Goal: Communication & Community: Answer question/provide support

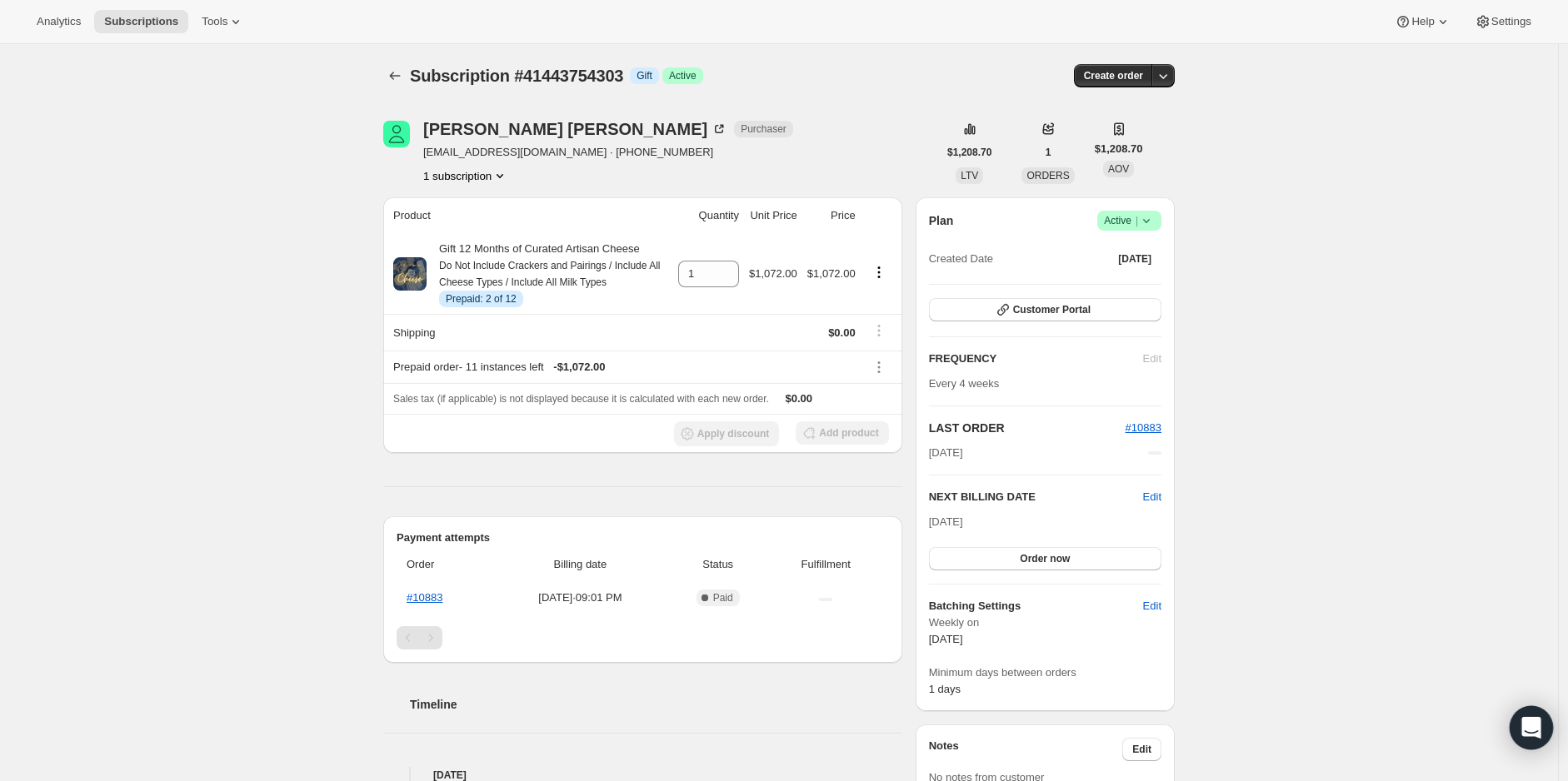
click at [1539, 728] on icon "Open Intercom Messenger" at bounding box center [1531, 728] width 19 height 22
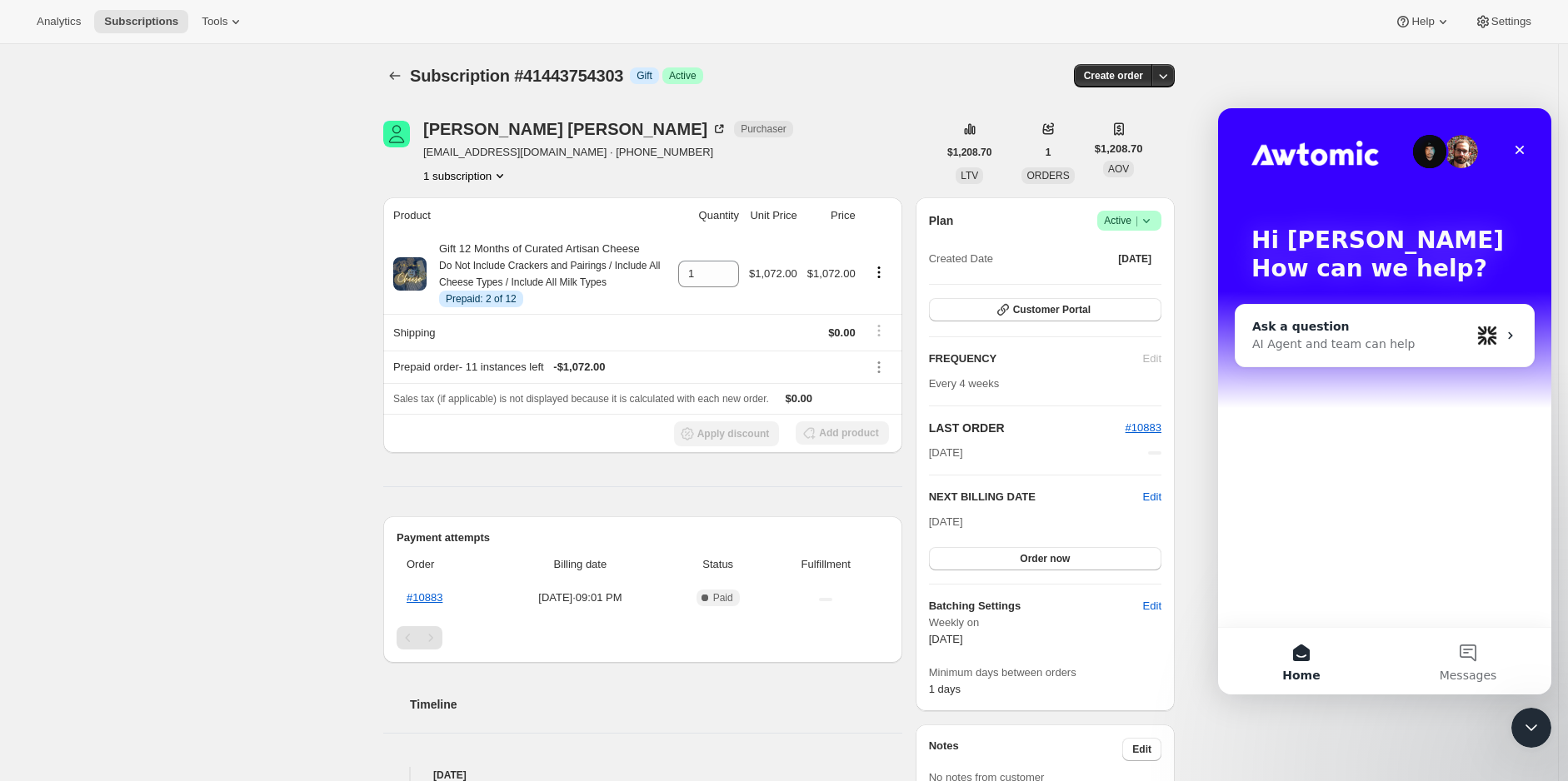
click at [1386, 339] on div "AI Agent and team can help" at bounding box center [1361, 344] width 218 height 18
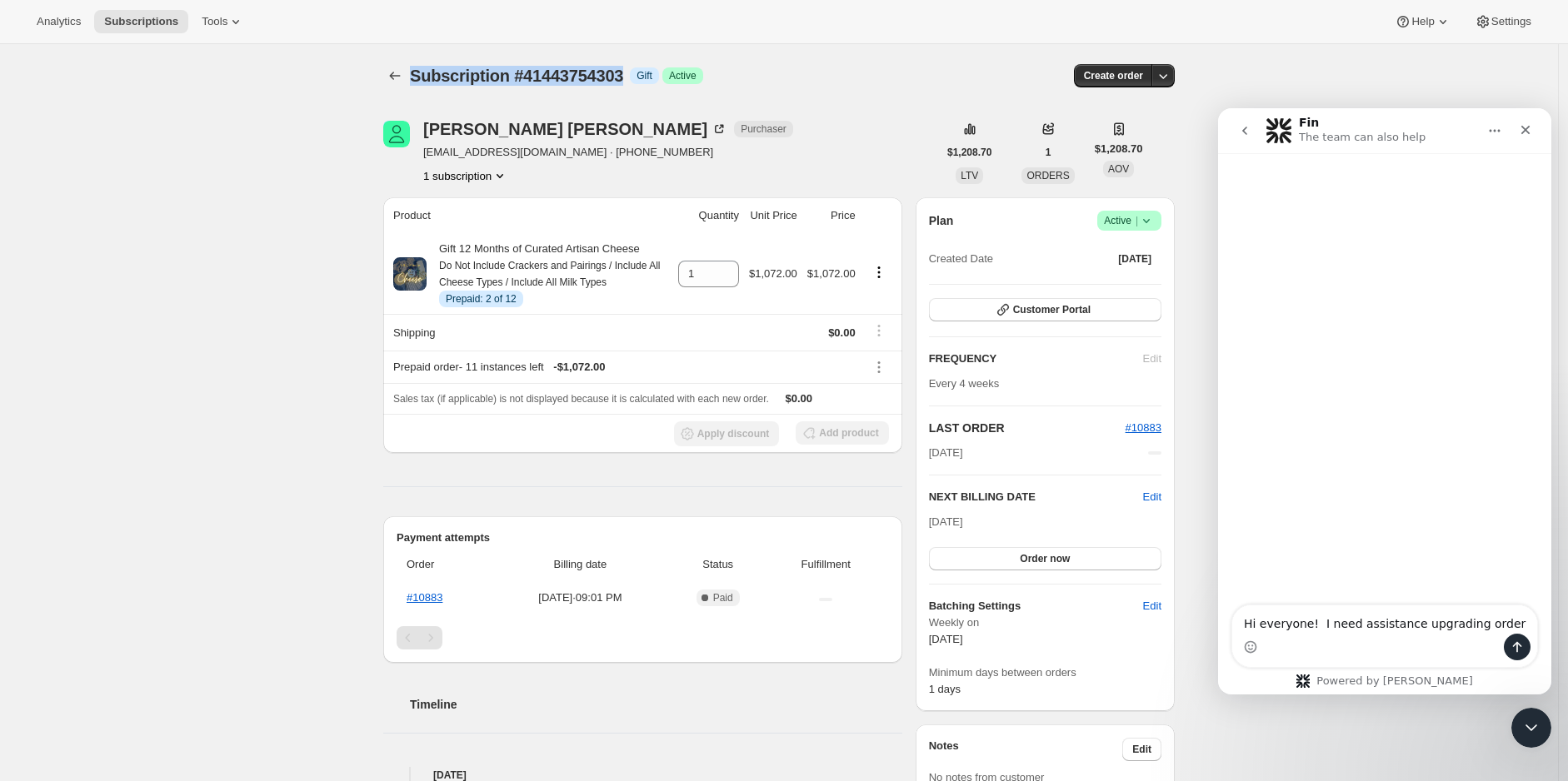
drag, startPoint x: 626, startPoint y: 78, endPoint x: 415, endPoint y: 75, distance: 211.0
click at [415, 75] on span "Subscription #41443754303" at bounding box center [516, 75] width 213 height 18
copy span "Subscription #41443754303"
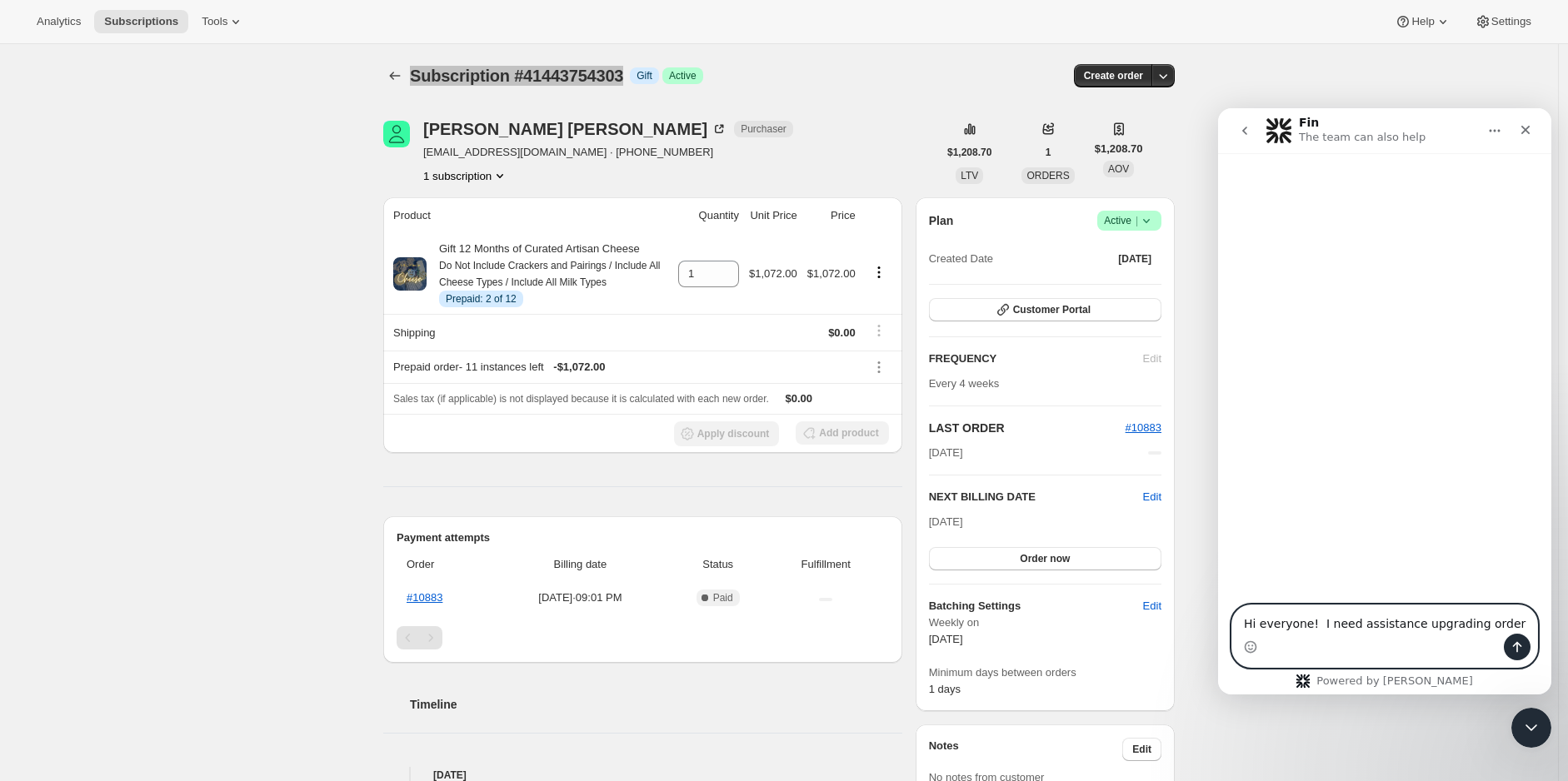
drag, startPoint x: 1404, startPoint y: 621, endPoint x: 1494, endPoint y: 621, distance: 90.0
click at [1494, 621] on textarea "Hi everyone! I need assistance upgrading order" at bounding box center [1385, 620] width 305 height 28
click at [1485, 639] on div "Intercom messenger" at bounding box center [1385, 647] width 305 height 26
drag, startPoint x: 1490, startPoint y: 621, endPoint x: 1460, endPoint y: 616, distance: 30.4
click at [1460, 616] on textarea "Hi everyone! I need assistance upgrading order" at bounding box center [1385, 620] width 305 height 28
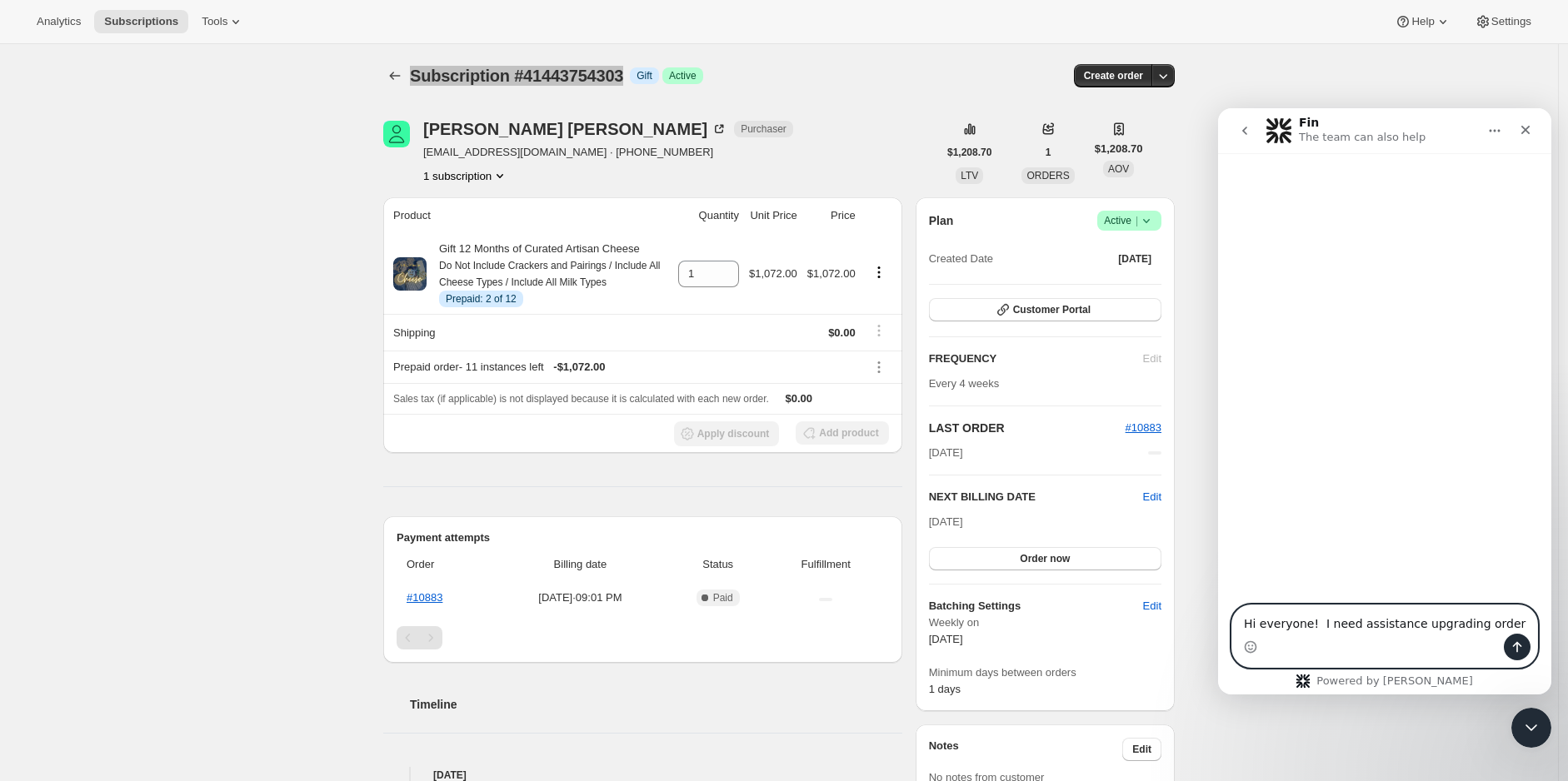
paste textarea "Subscription #41443754303"
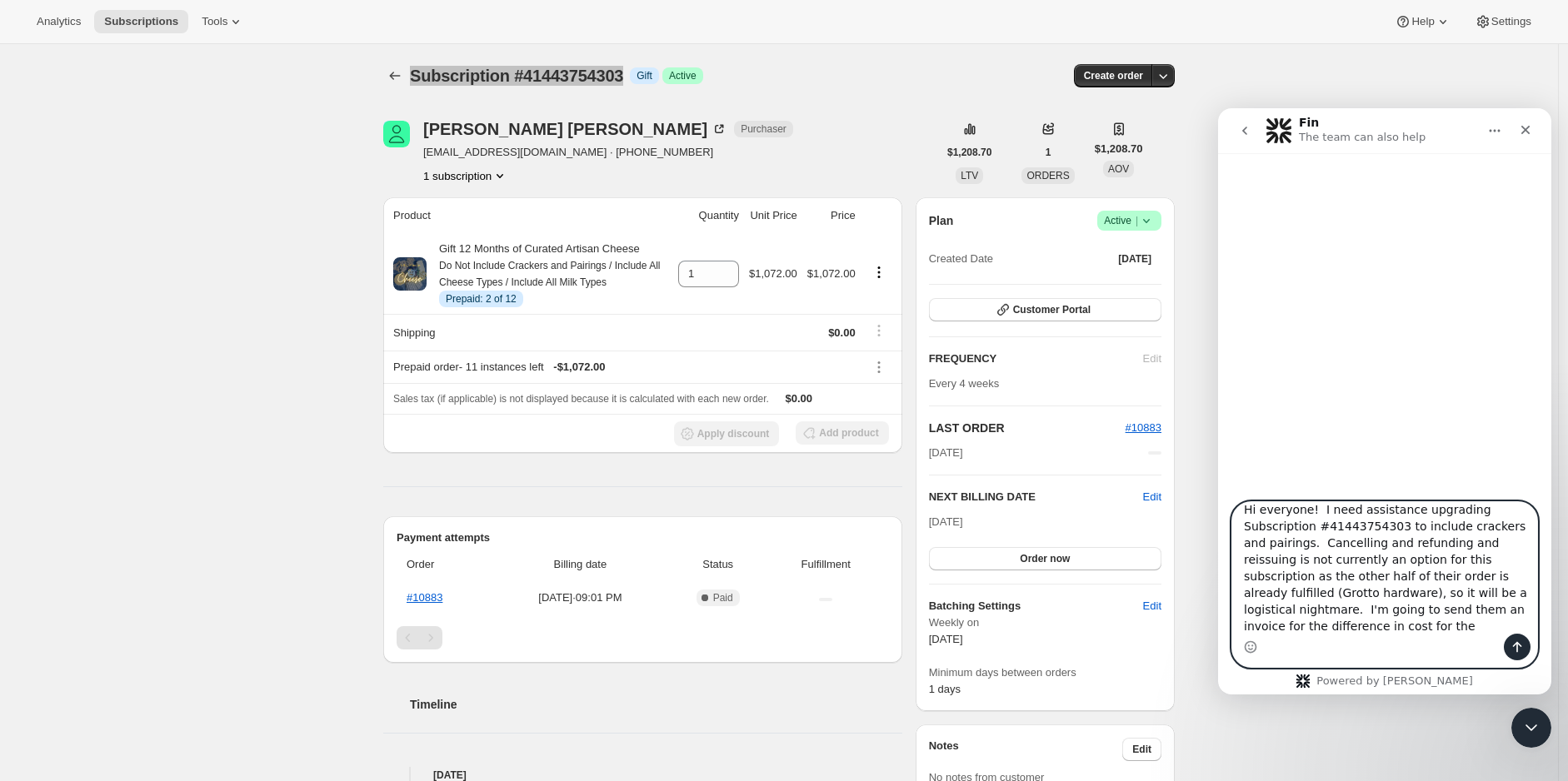
scroll to position [27, 0]
type textarea "Hi everyone! I need assistance upgrading Subscription #41443754303 to include c…"
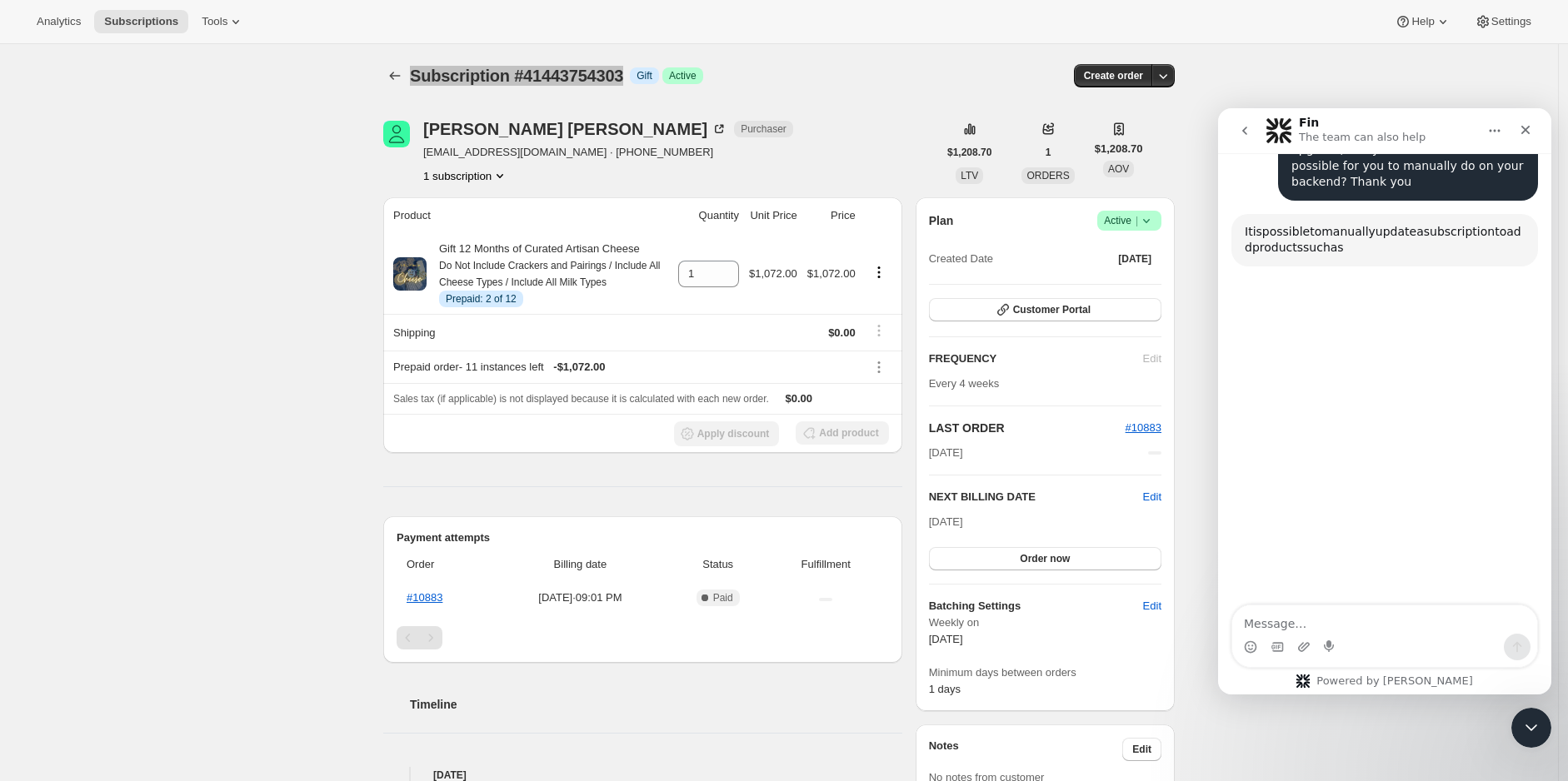
scroll to position [286, 0]
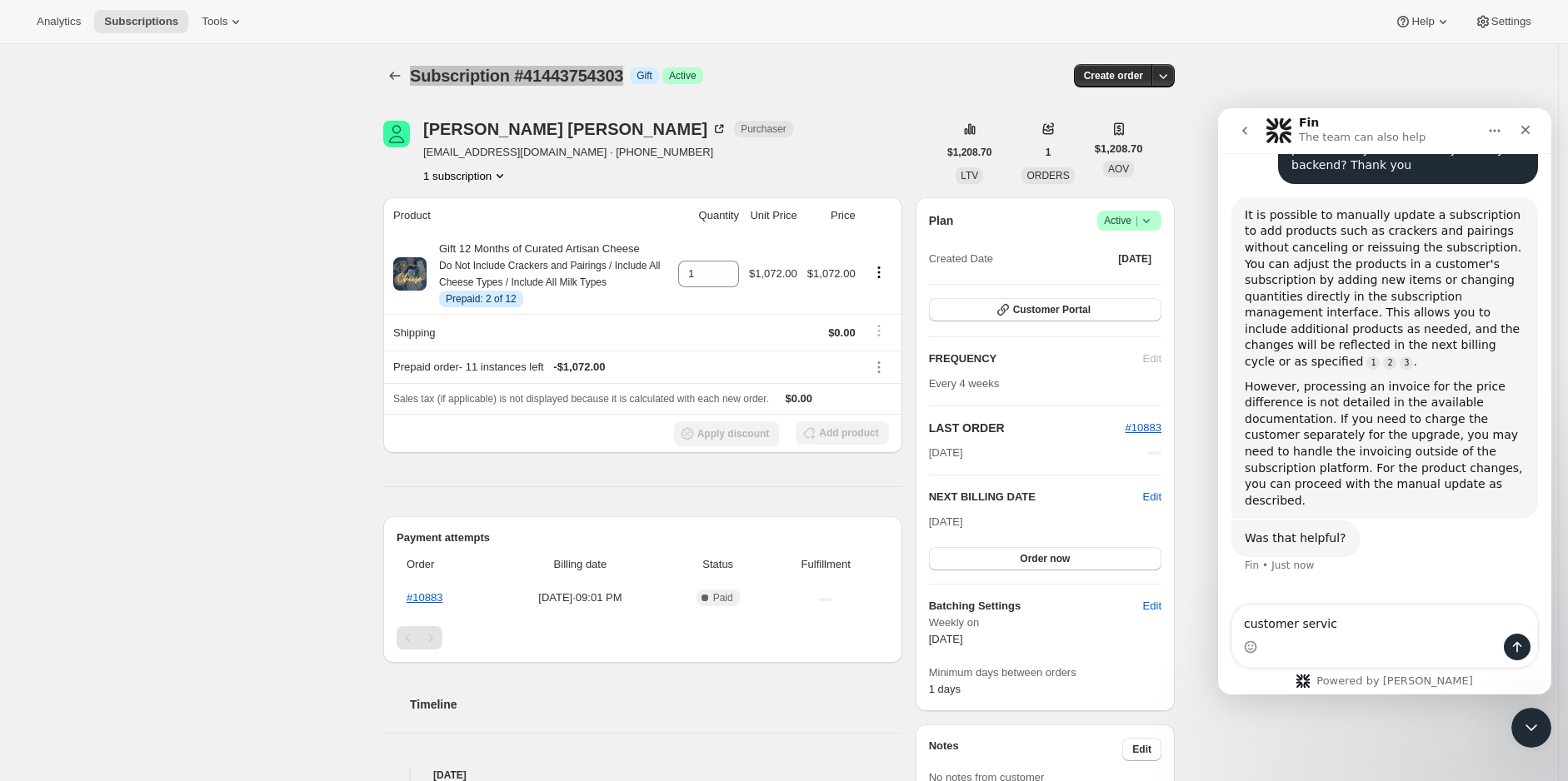
type textarea "customer service"
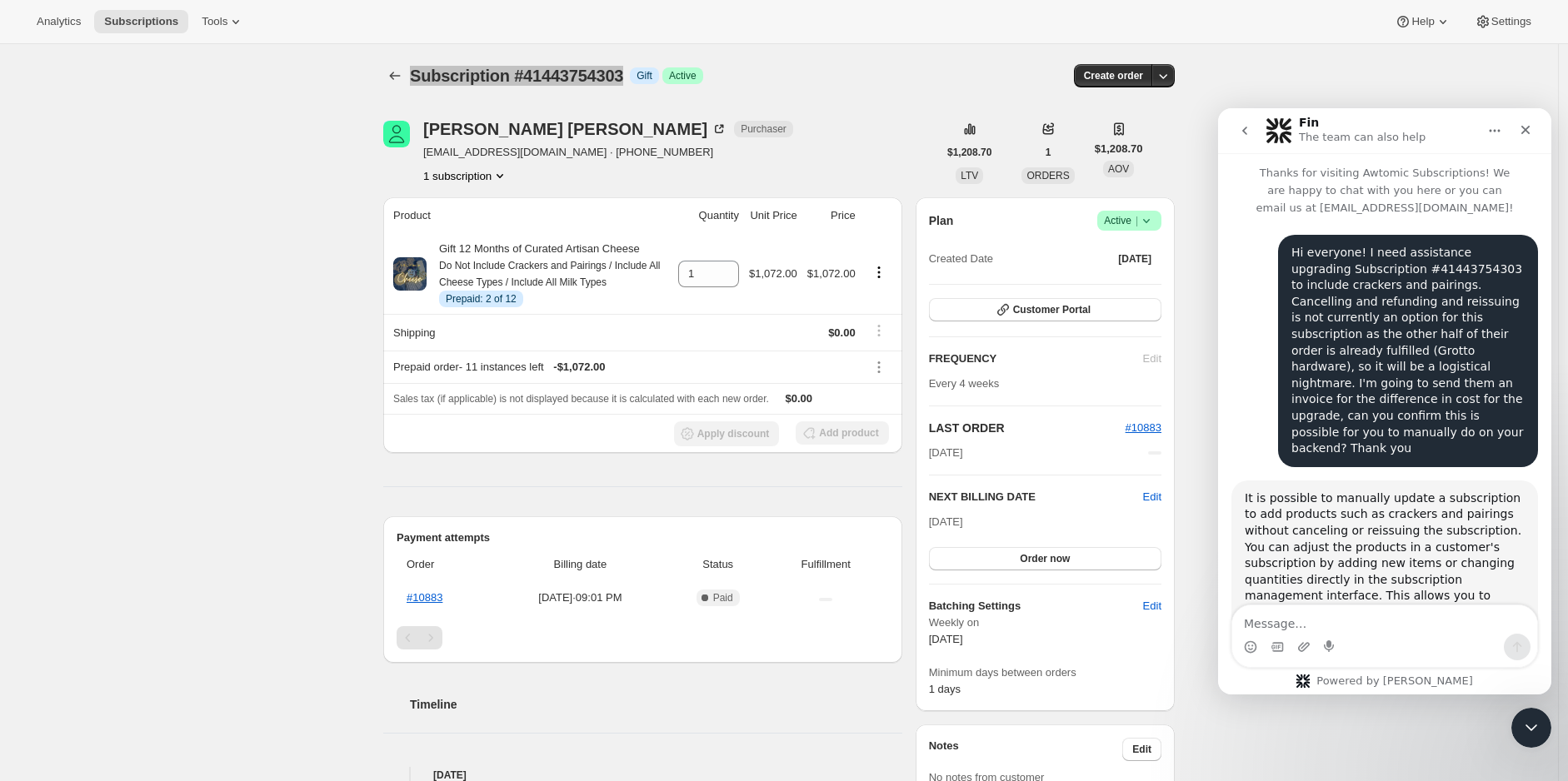
scroll to position [0, 0]
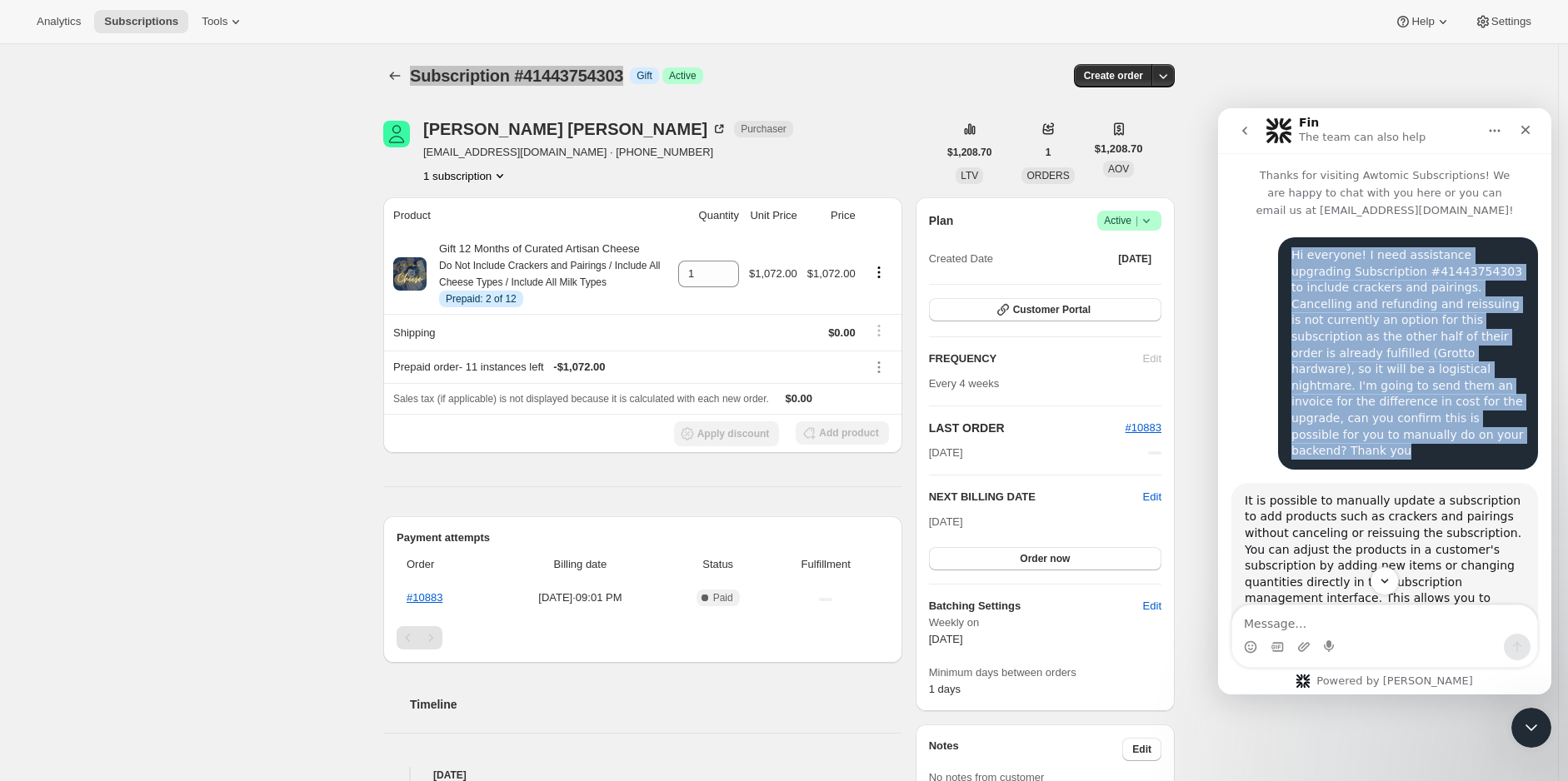
drag, startPoint x: 1454, startPoint y: 414, endPoint x: 1283, endPoint y: 254, distance: 234.2
click at [1291, 254] on div "Hi everyone! I need assistance upgrading Subscription #41443754303 to include c…" at bounding box center [1408, 353] width 233 height 212
copy div "Hi everyone! I need assistance upgrading Subscription #41443754303 to include c…"
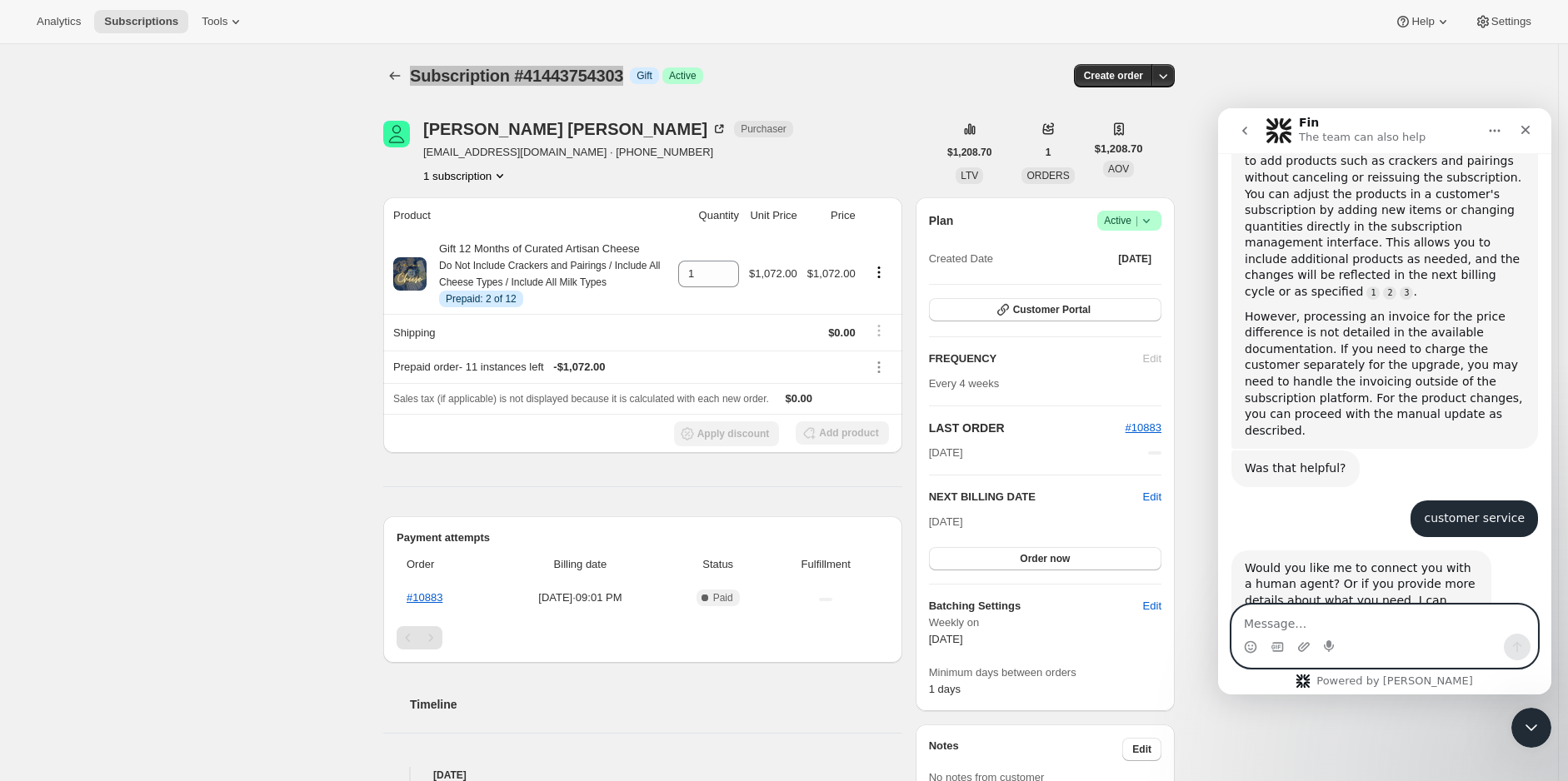
click at [1308, 632] on textarea "Message…" at bounding box center [1385, 620] width 305 height 28
type textarea "Yes"
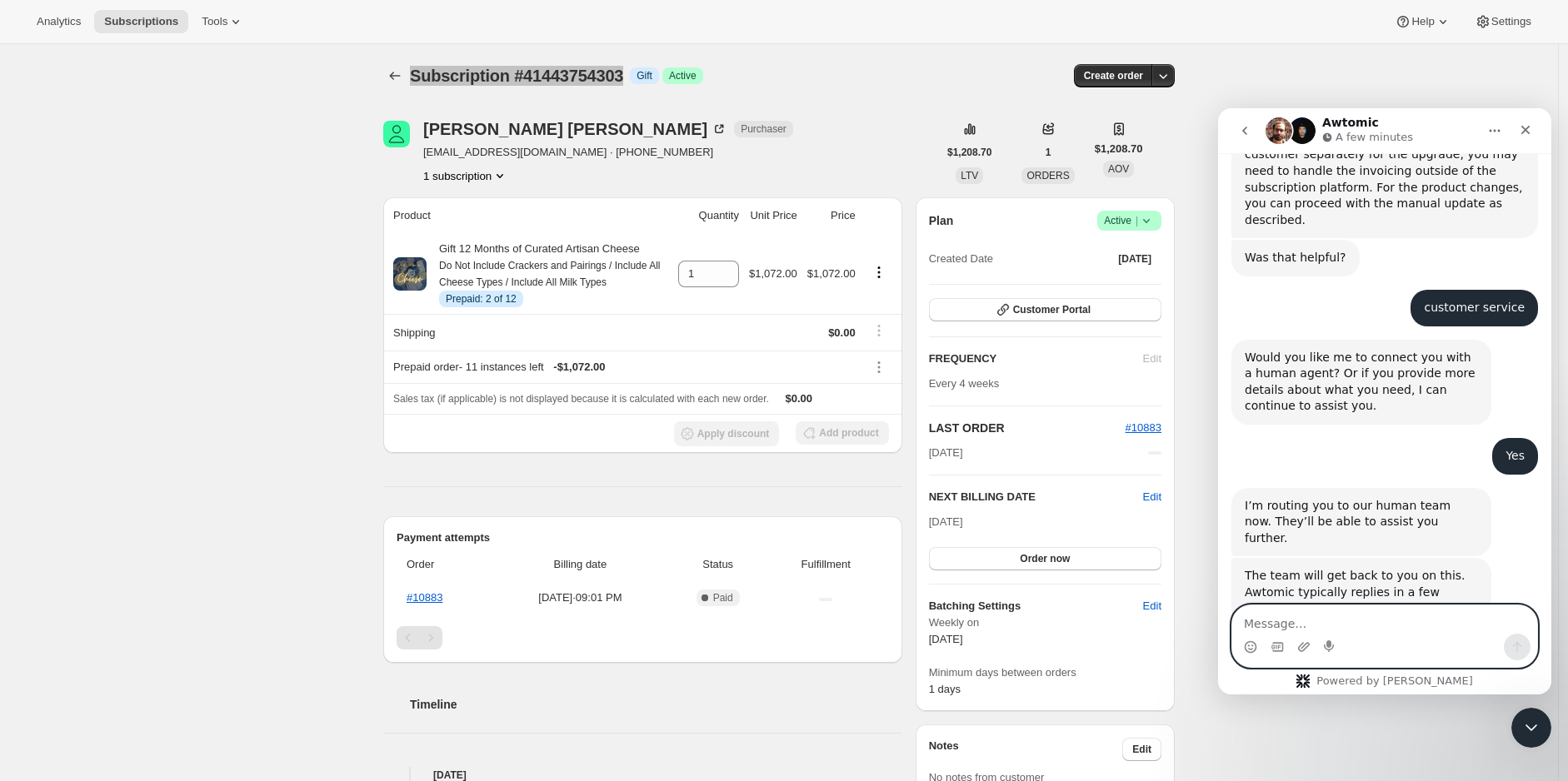
scroll to position [572, 0]
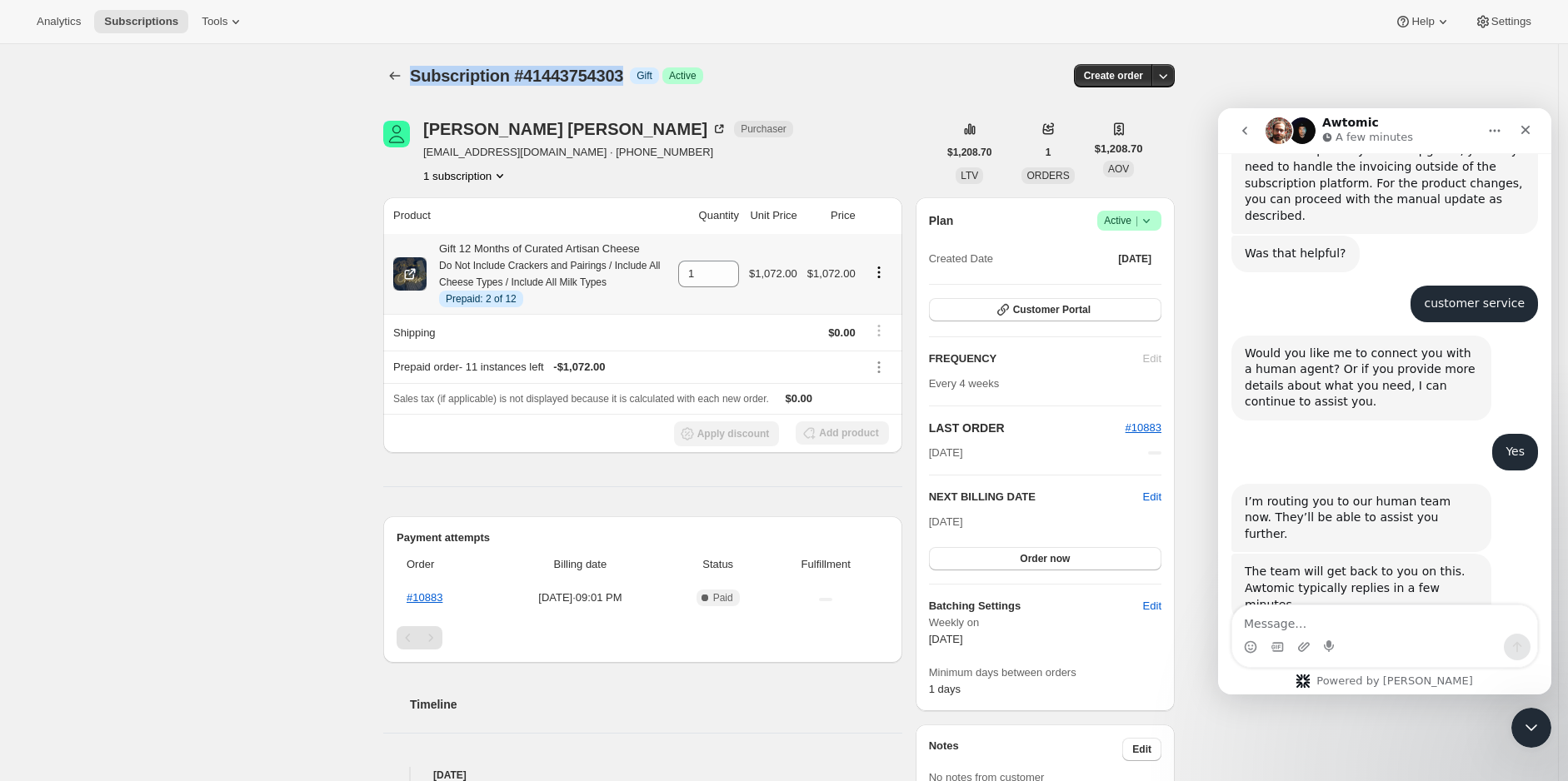
click at [884, 274] on icon "Product actions" at bounding box center [879, 272] width 17 height 17
click at [886, 358] on span "Swap variant" at bounding box center [871, 360] width 62 height 12
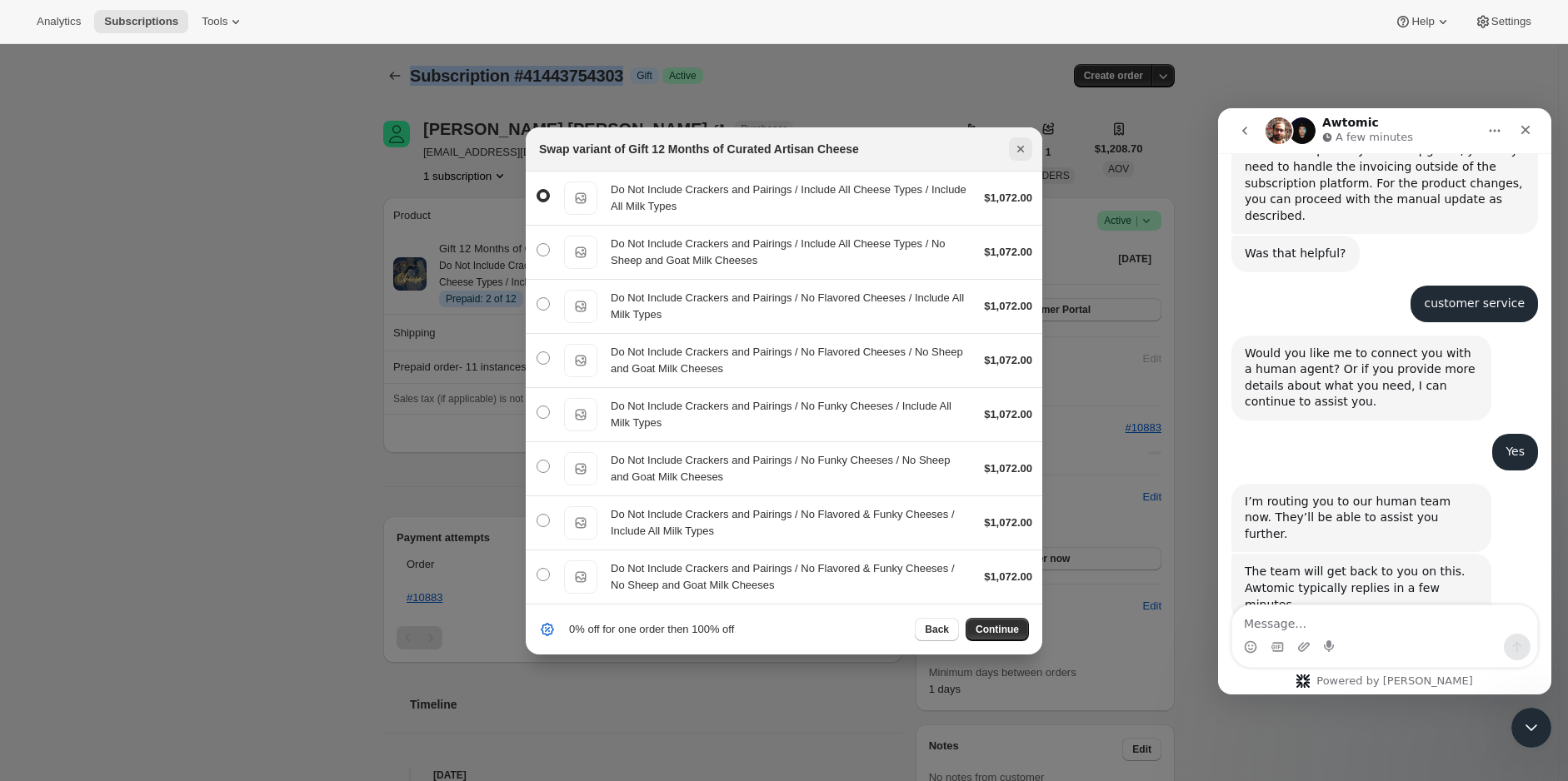
click at [1025, 149] on icon "Close" at bounding box center [1020, 149] width 17 height 17
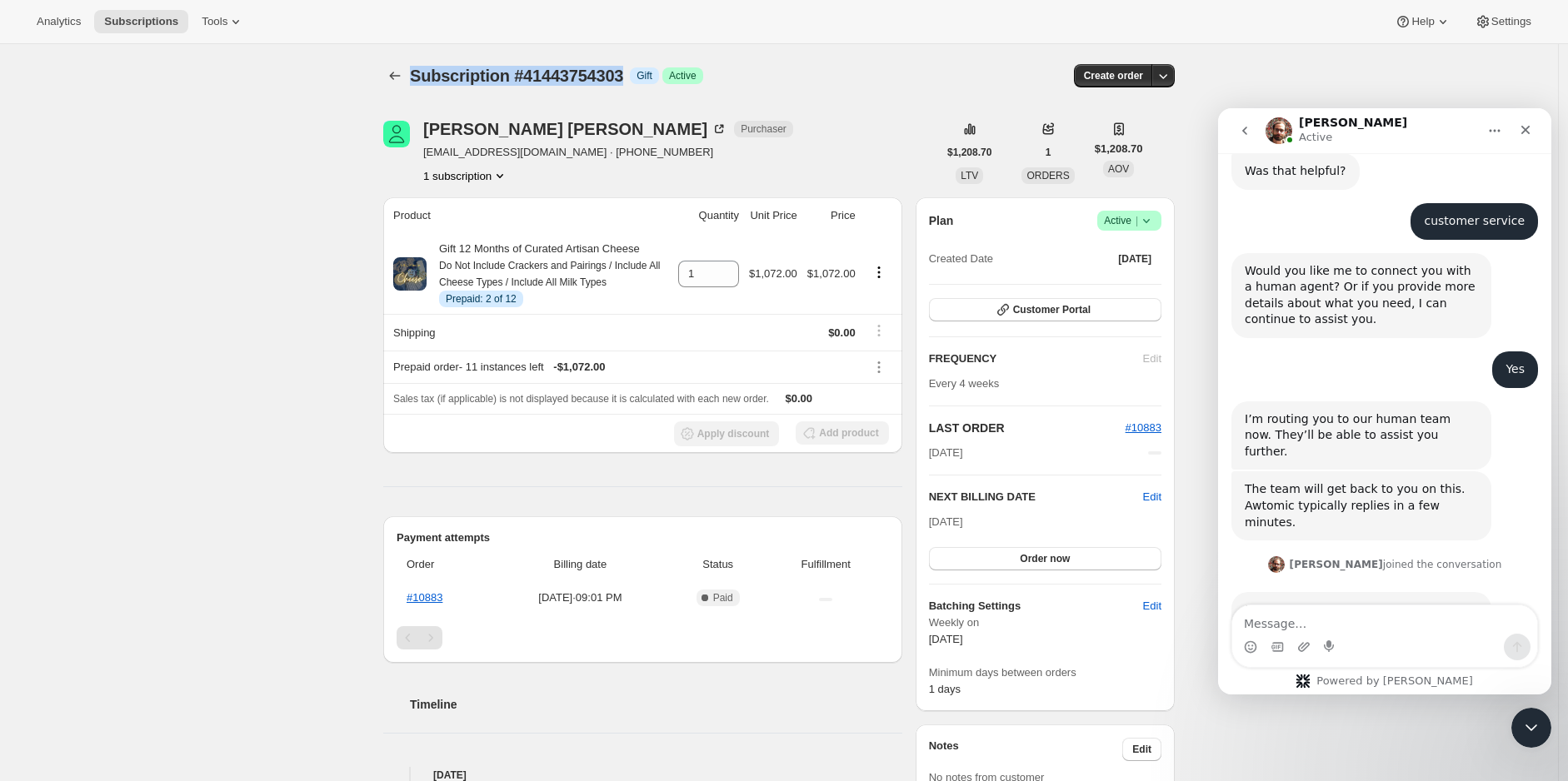
scroll to position [663, 0]
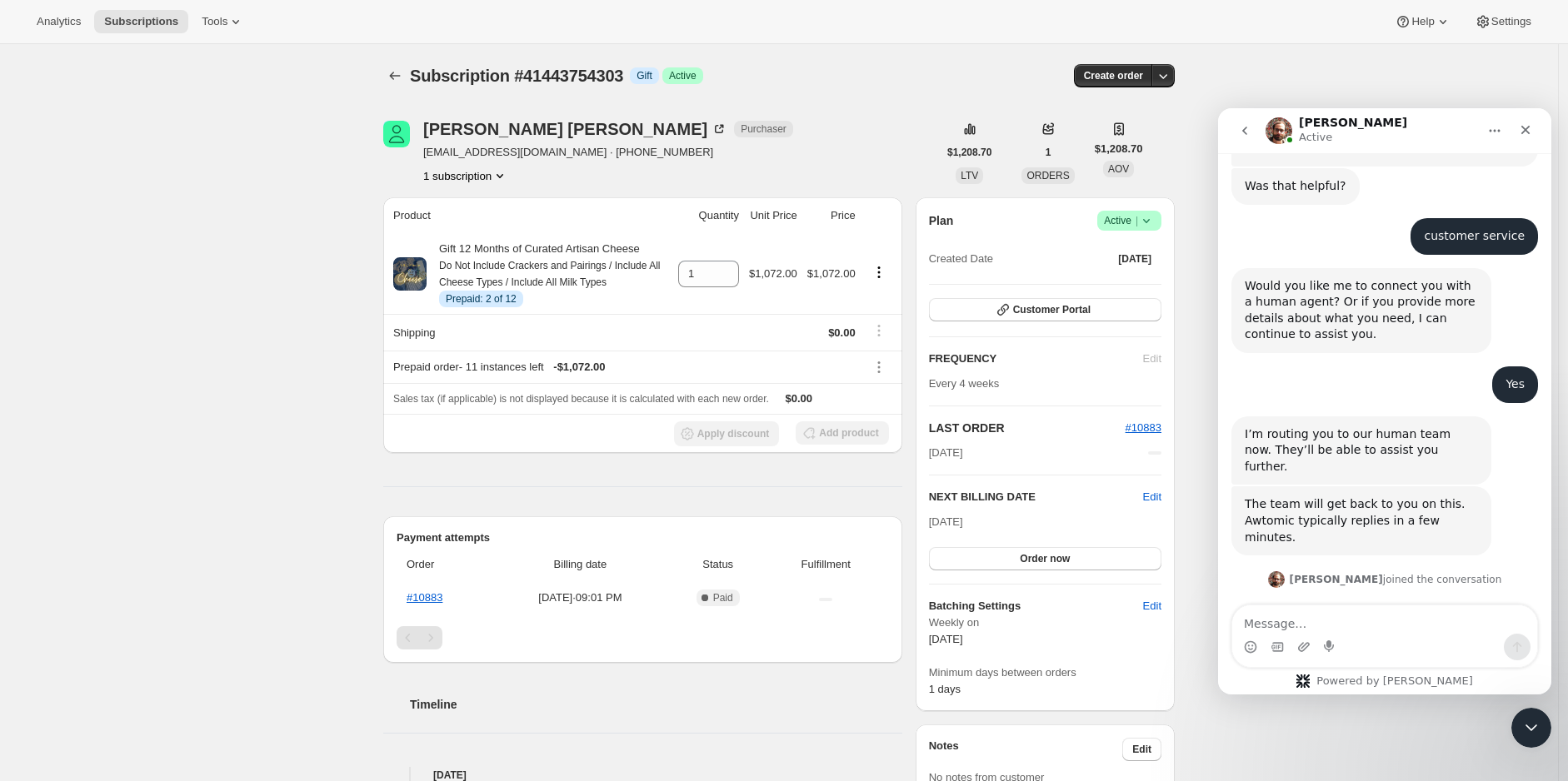
scroll to position [663, 0]
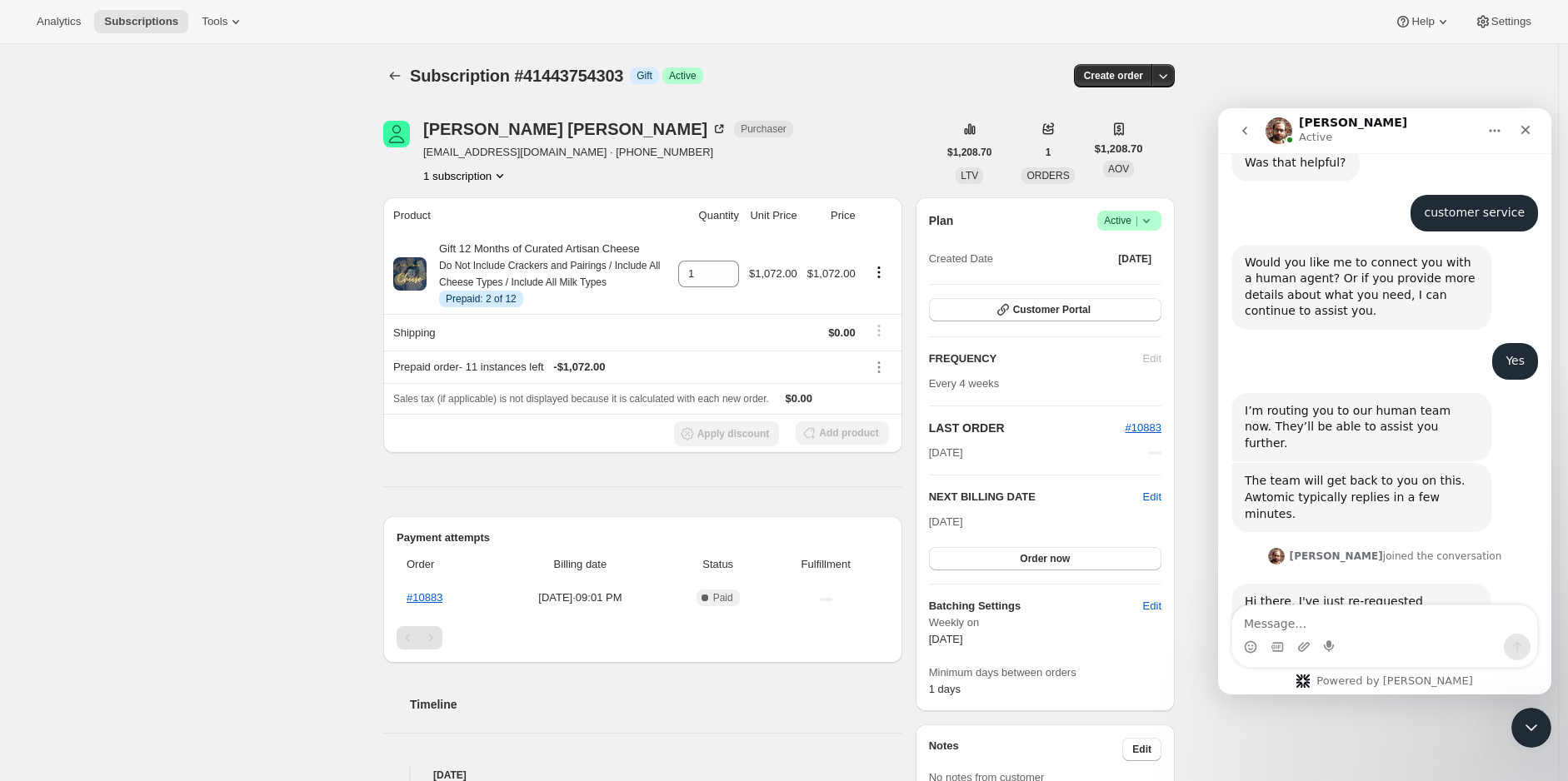
click at [1426, 616] on textarea "Message…" at bounding box center [1385, 620] width 305 height 28
type textarea "Sweet accepted! Thanks!"
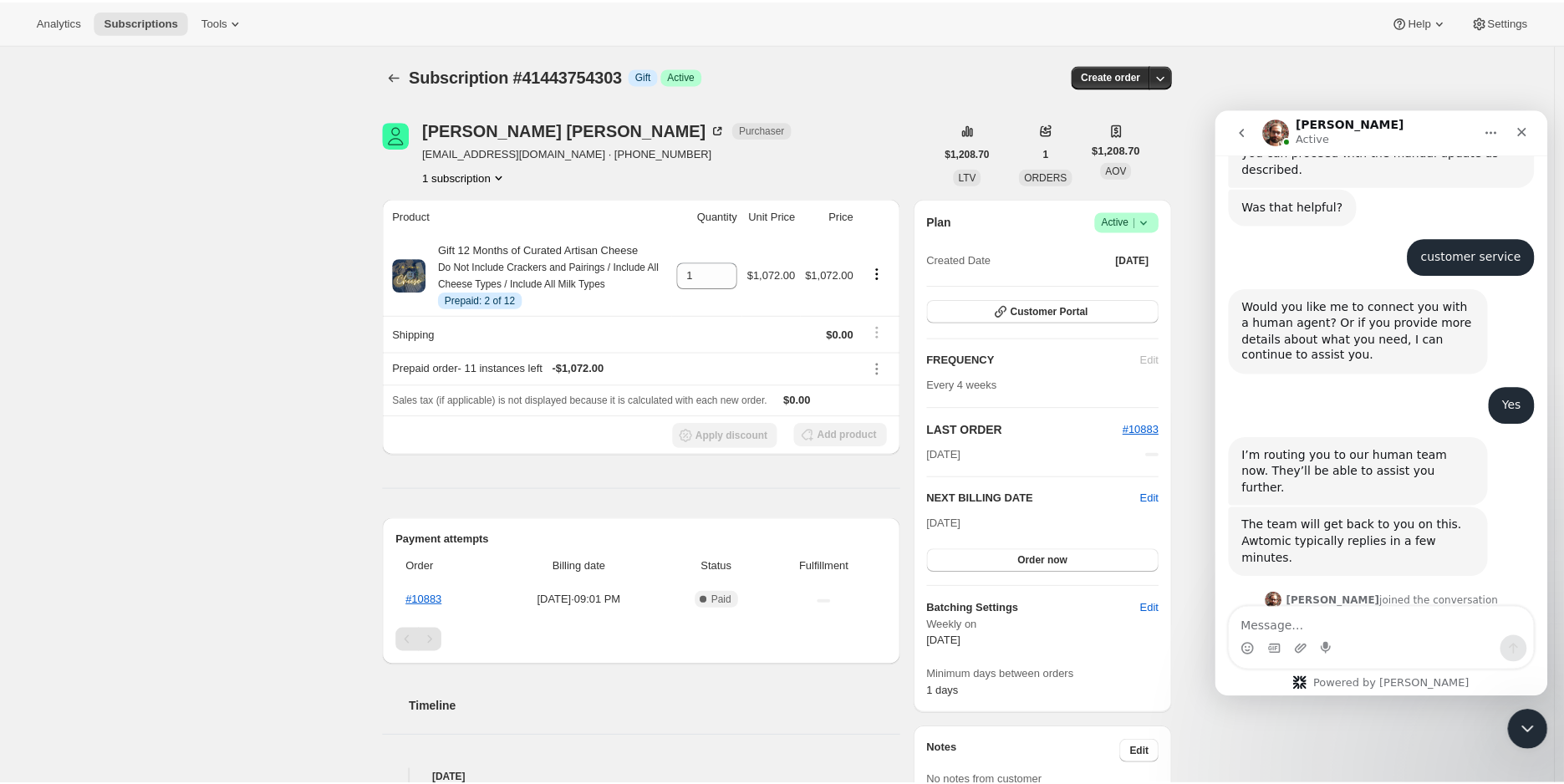
scroll to position [715, 0]
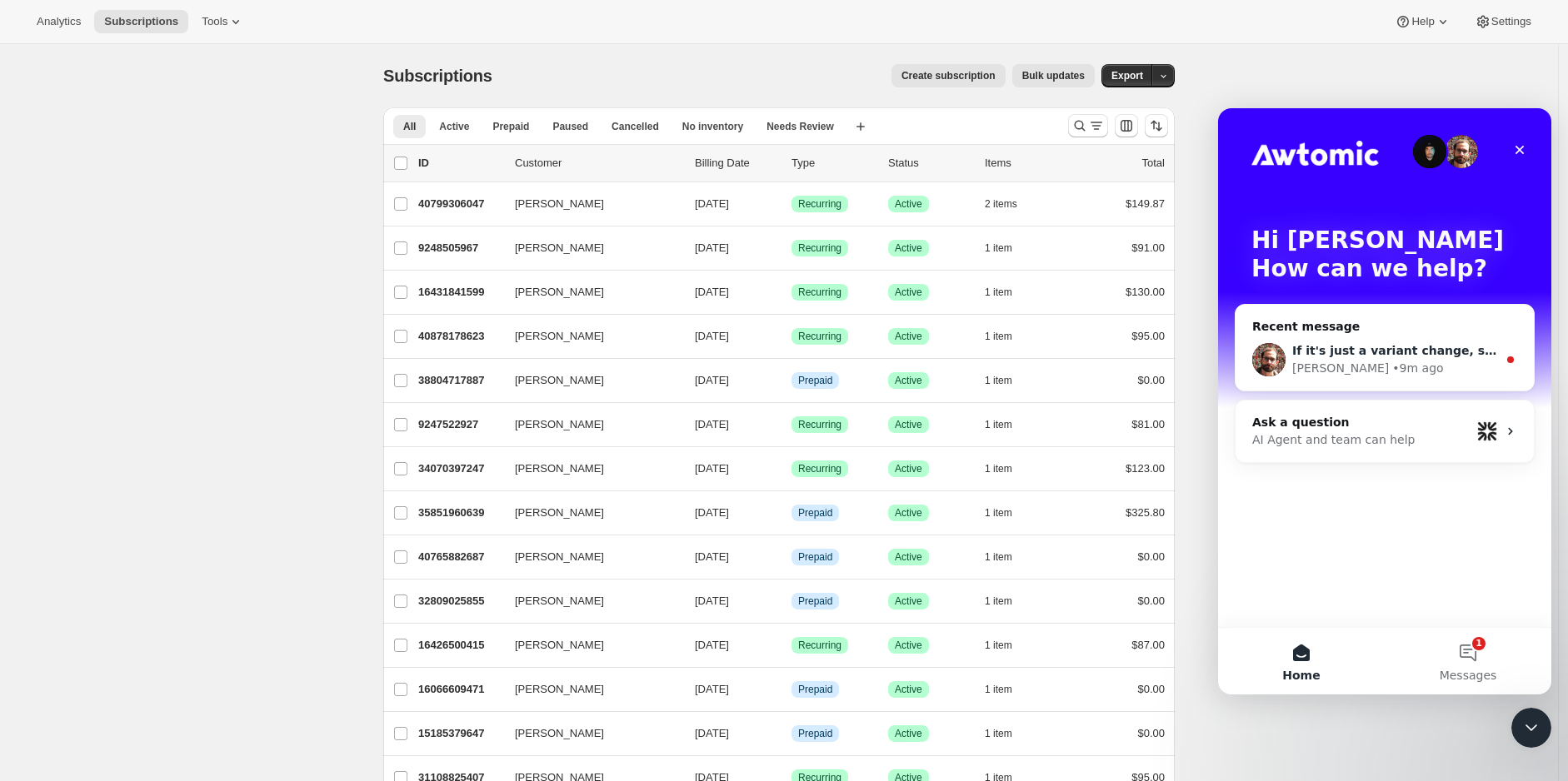
click at [1438, 370] on div "[PERSON_NAME] • 9m ago" at bounding box center [1394, 368] width 205 height 18
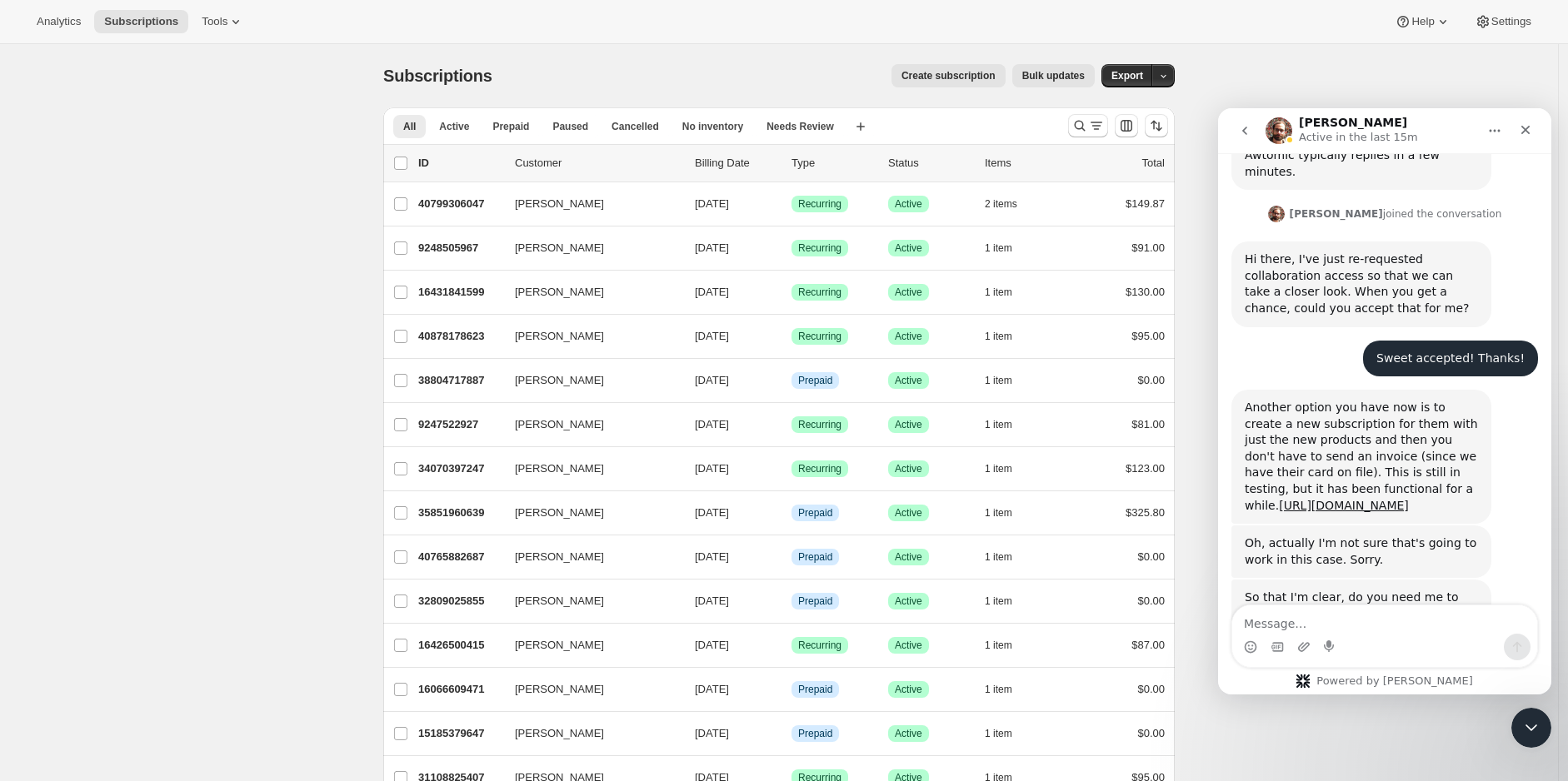
scroll to position [1072, 0]
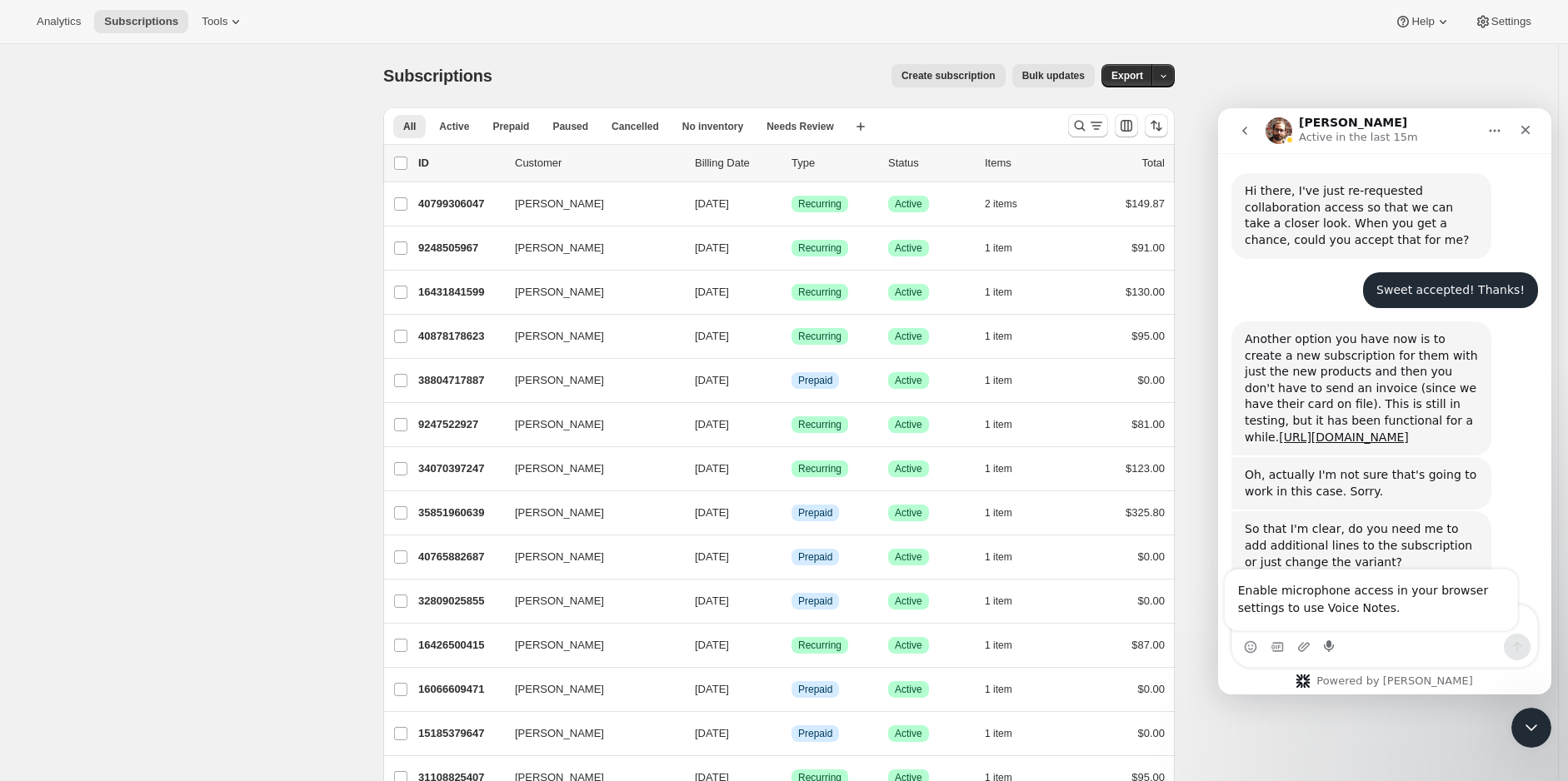
click at [1405, 592] on div "If it's just a variant change, send me the variant ID and we can make that work." at bounding box center [1361, 616] width 233 height 49
click at [1393, 622] on textarea "Message…" at bounding box center [1385, 620] width 305 height 28
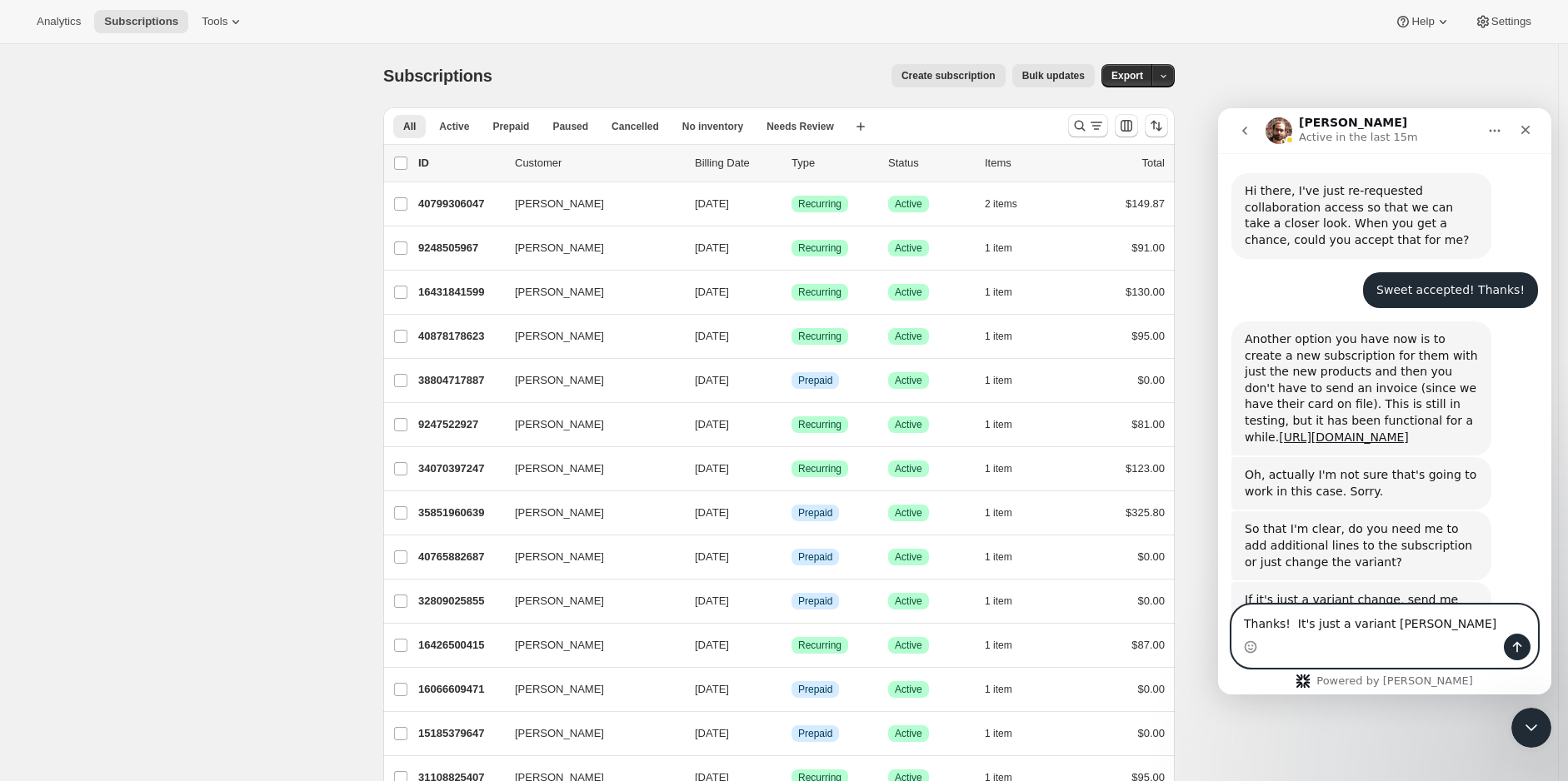
type textarea "Thanks! It's just a variant change"
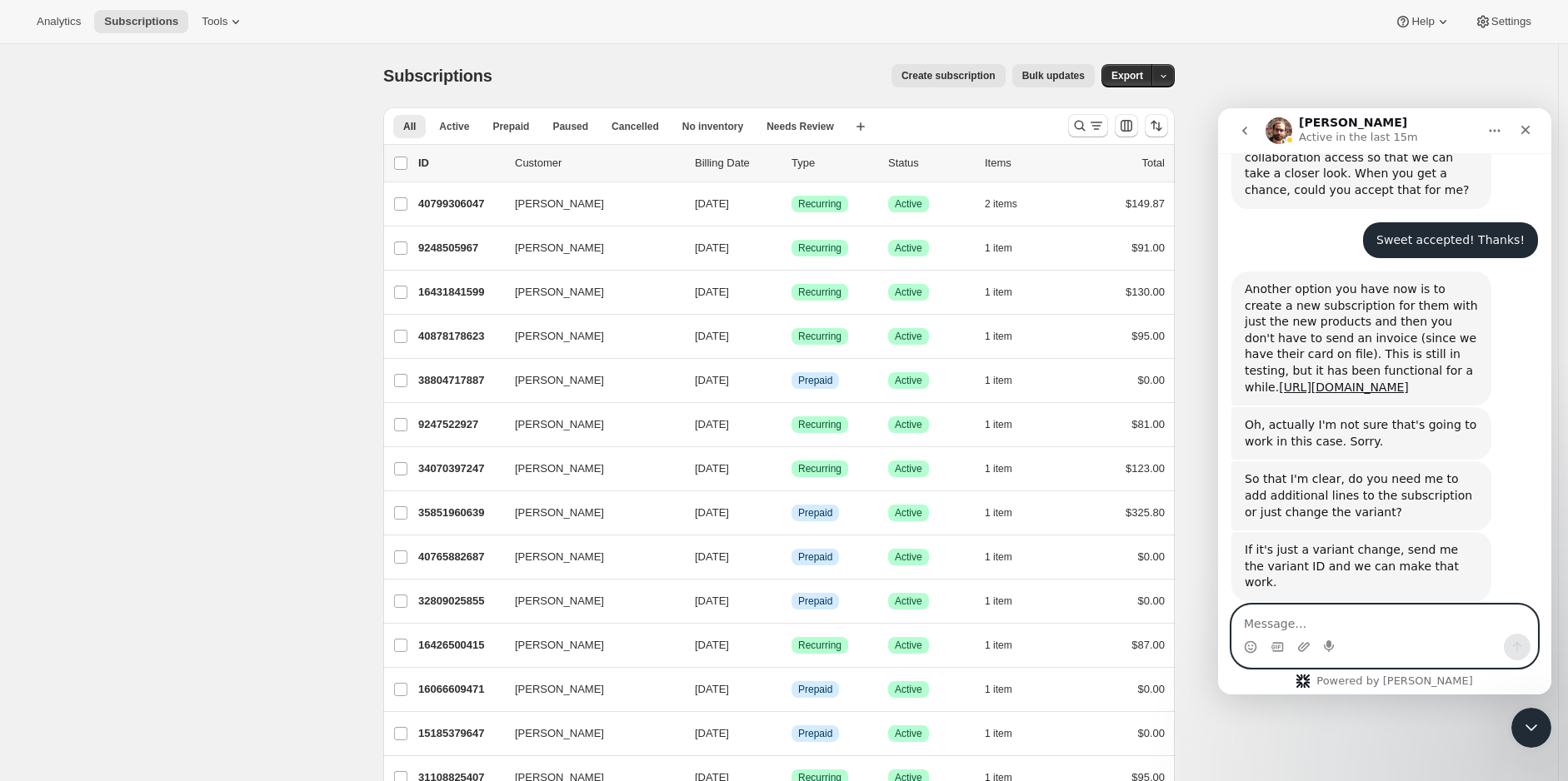
click at [1322, 616] on textarea "Message…" at bounding box center [1385, 620] width 305 height 28
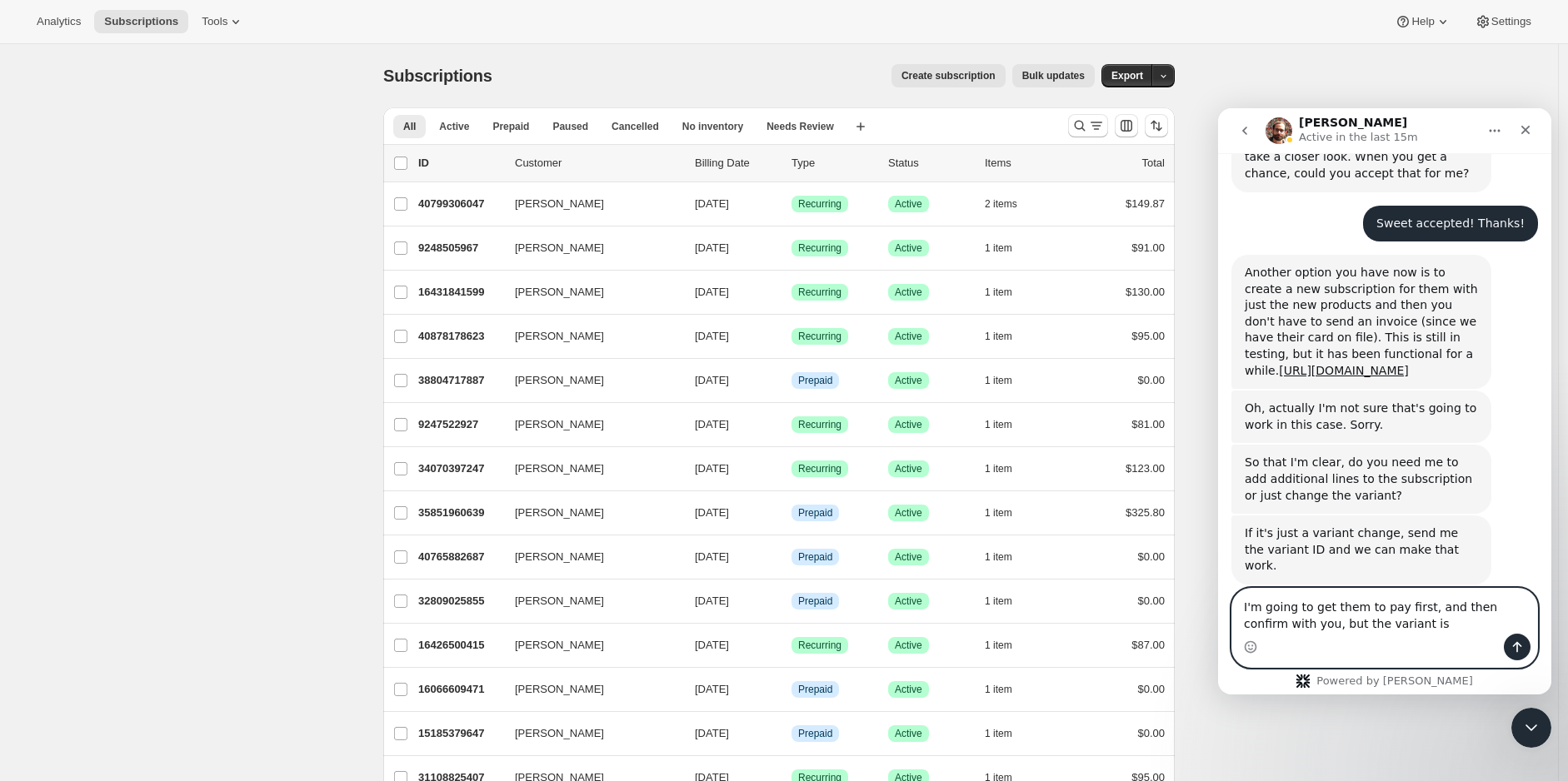
click at [1428, 623] on textarea "I'm going to get them to pay first, and then confirm with you, but the variant …" at bounding box center [1385, 611] width 305 height 45
paste textarea "[URL][DOMAIN_NAME]"
type textarea "I'm going to get them to pay first, and then confirm with you, but the variant …"
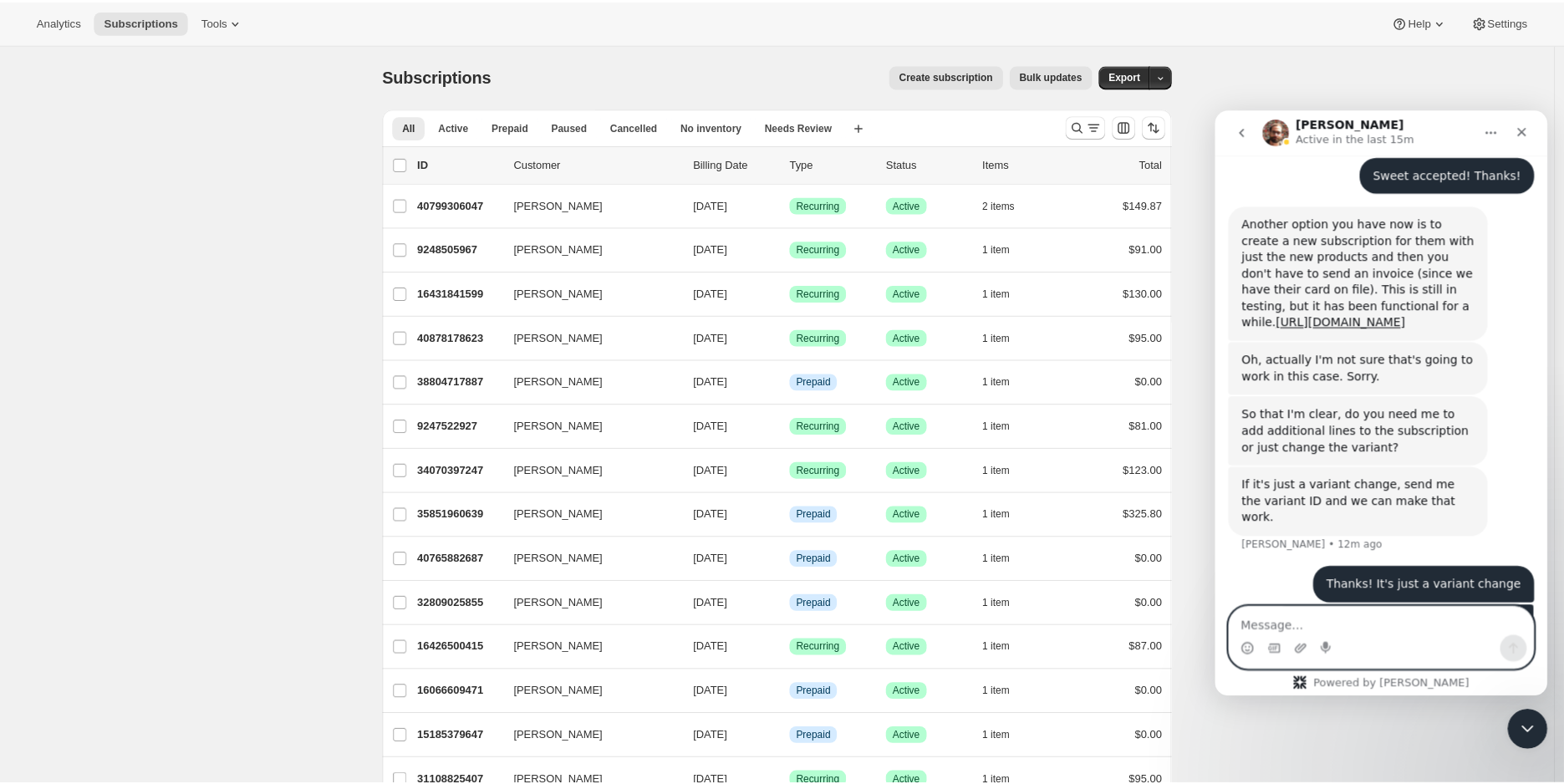
scroll to position [1245, 0]
